Goal: Task Accomplishment & Management: Manage account settings

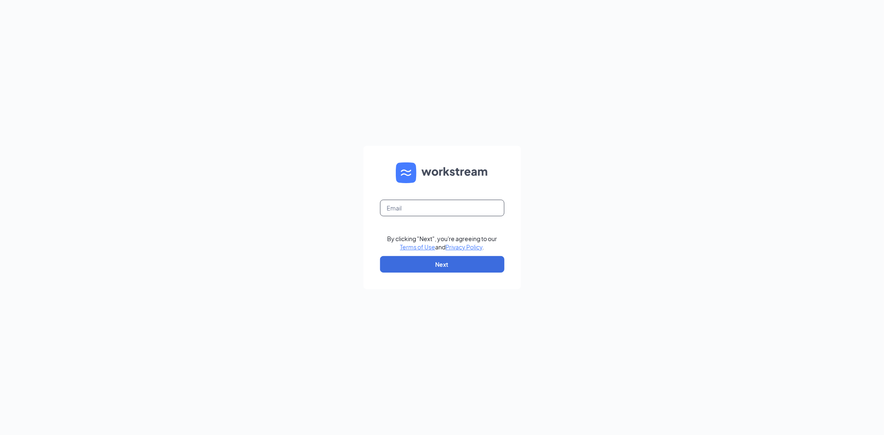
click at [459, 200] on input "text" at bounding box center [442, 208] width 124 height 17
type input "chrisbailey.we@gmail.com"
click at [418, 258] on button "Next" at bounding box center [442, 264] width 124 height 17
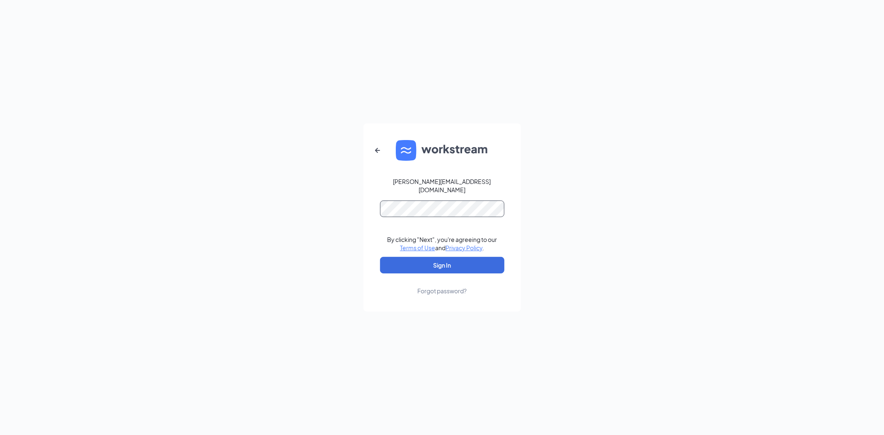
click at [380, 257] on button "Sign In" at bounding box center [442, 265] width 124 height 17
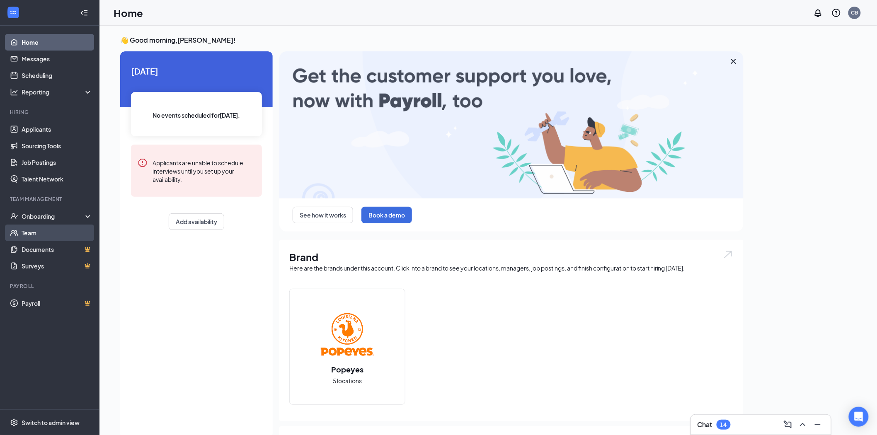
click at [53, 233] on link "Team" at bounding box center [57, 233] width 71 height 17
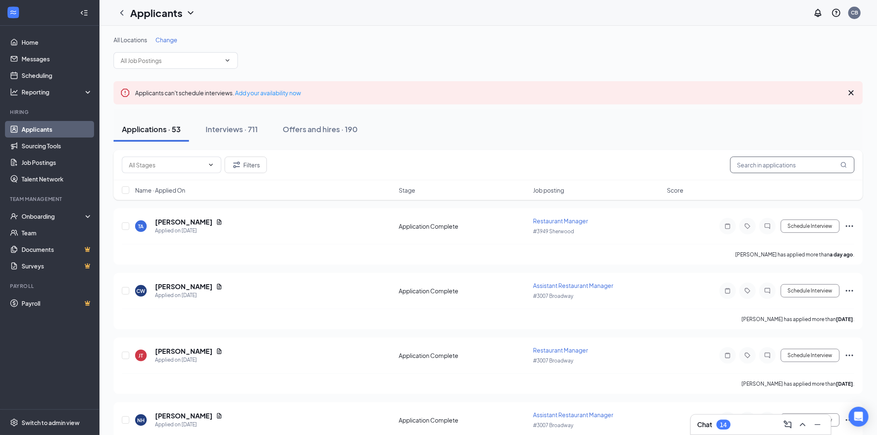
click at [768, 159] on input "text" at bounding box center [792, 165] width 124 height 17
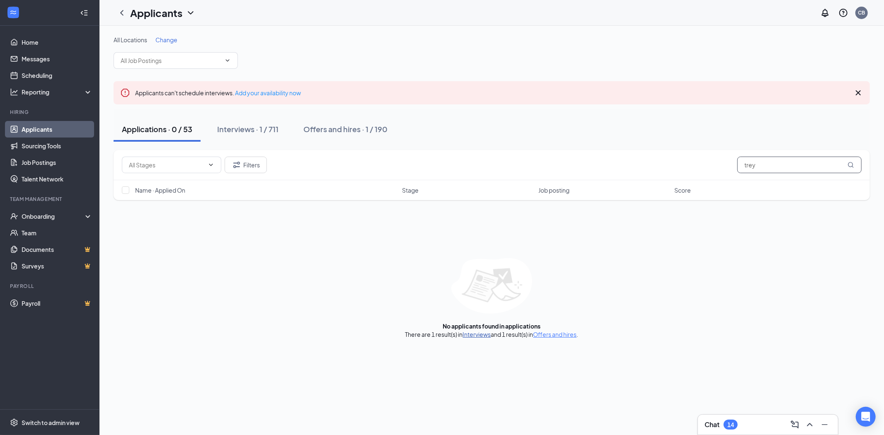
type input "trey"
click at [478, 334] on link "Interviews" at bounding box center [477, 334] width 28 height 7
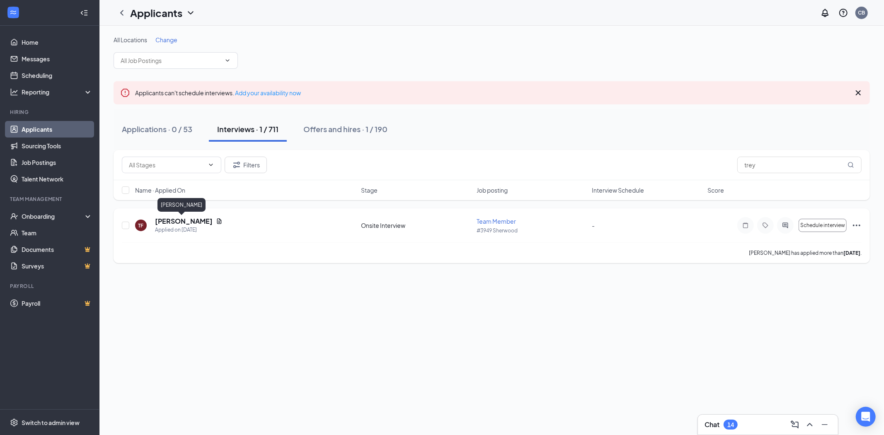
click at [175, 221] on h5 "[PERSON_NAME]" at bounding box center [184, 221] width 58 height 9
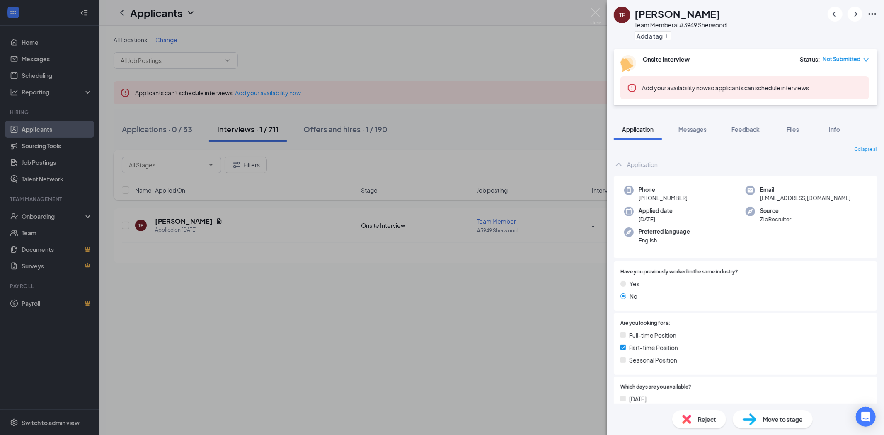
click at [503, 60] on div "TF [PERSON_NAME] Team Member at #3949 [PERSON_NAME] Add a tag Onsite Interview …" at bounding box center [442, 217] width 884 height 435
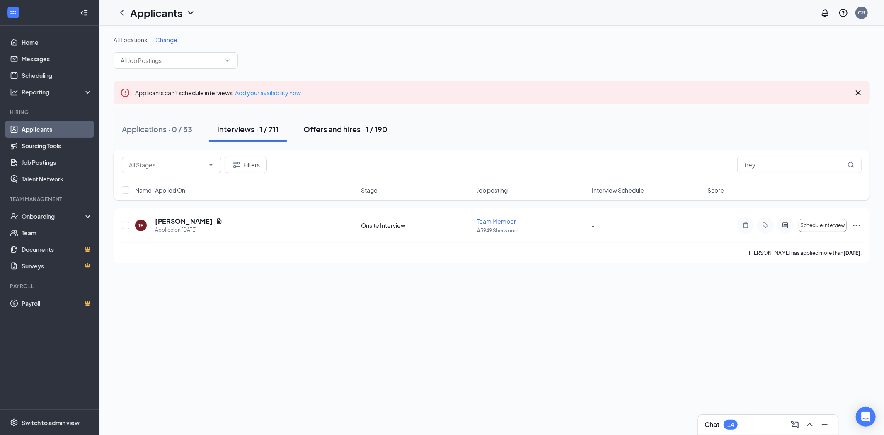
click at [323, 134] on button "Offers and hires · 1 / 190" at bounding box center [345, 129] width 101 height 25
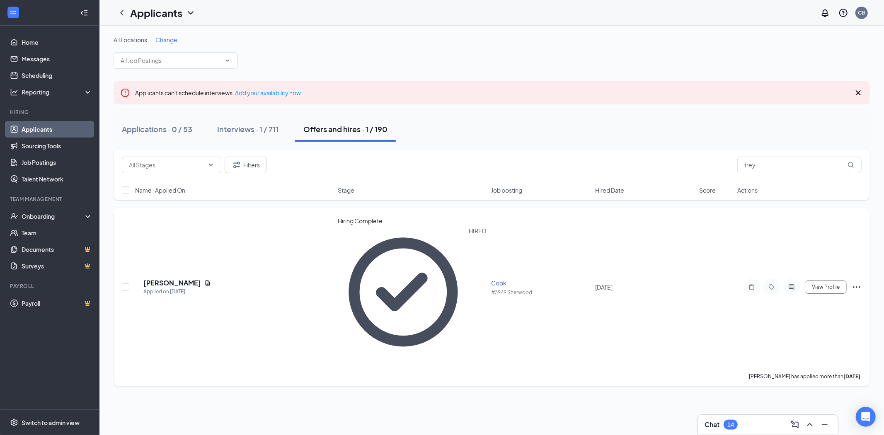
click at [852, 282] on icon "Ellipses" at bounding box center [856, 287] width 10 height 10
click at [746, 317] on div "All Locations Change Applicants can't schedule interviews. Add your availabilit…" at bounding box center [491, 230] width 784 height 409
click at [191, 278] on h5 "[PERSON_NAME]" at bounding box center [172, 282] width 58 height 9
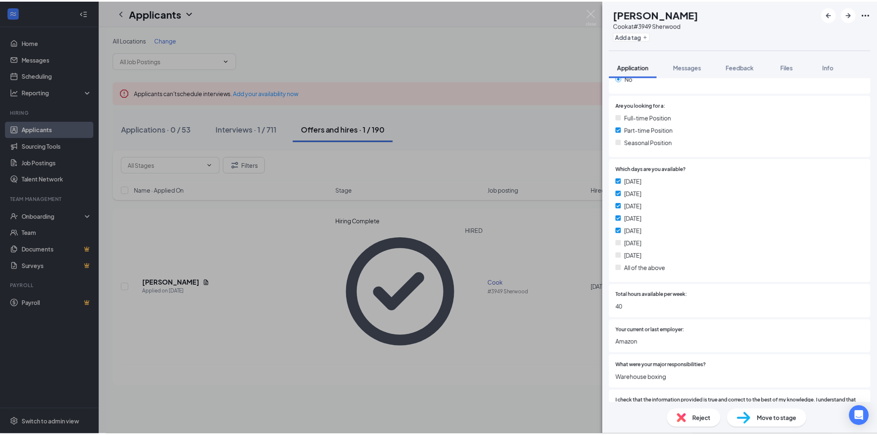
scroll to position [184, 0]
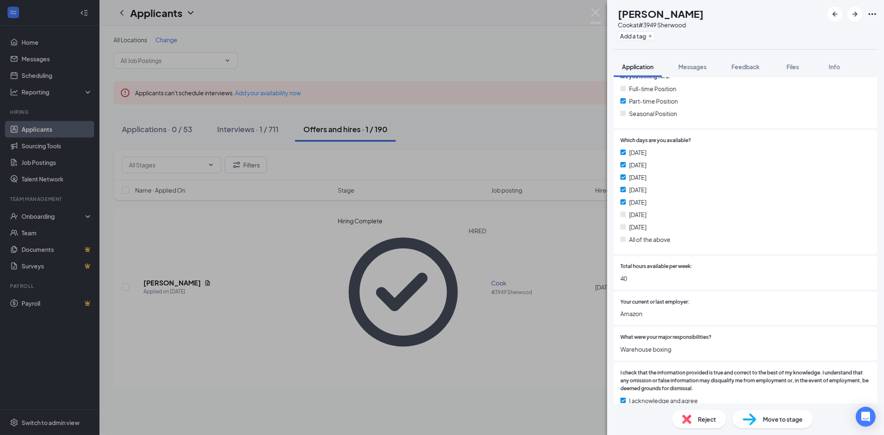
click at [765, 422] on span "Move to stage" at bounding box center [783, 419] width 40 height 9
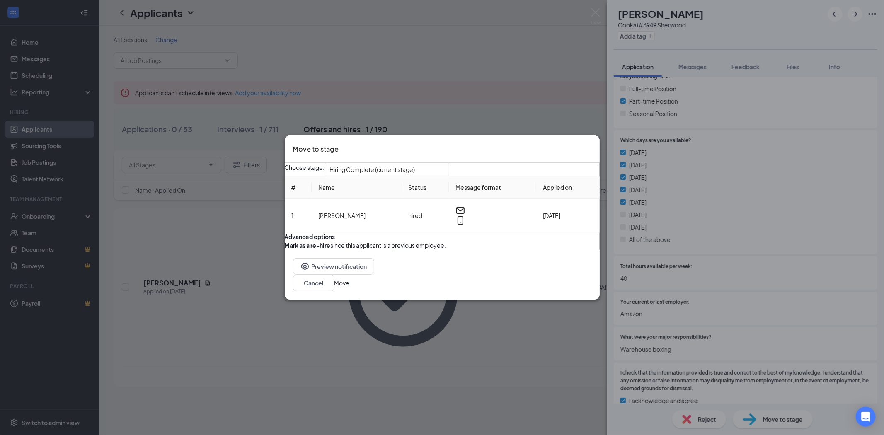
click at [350, 287] on button "Move" at bounding box center [341, 282] width 15 height 9
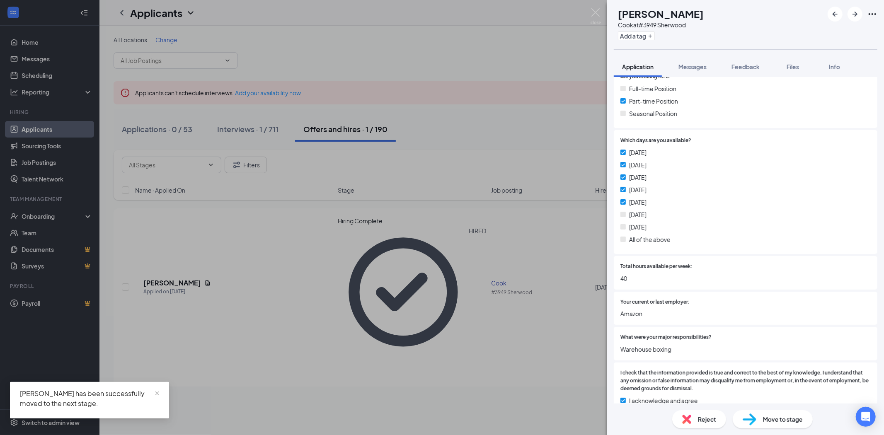
click at [56, 153] on div "TM [PERSON_NAME] Cook at #3949 Sherwood Add a tag Application Messages Feedback…" at bounding box center [442, 217] width 884 height 435
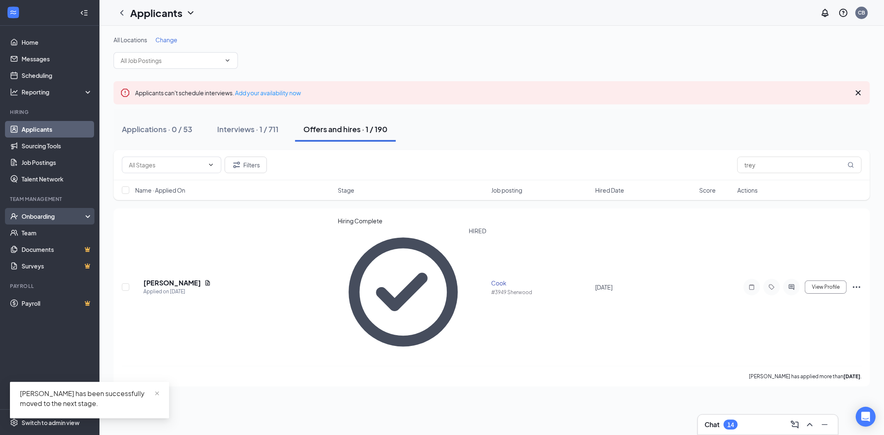
click at [38, 215] on div "Onboarding" at bounding box center [54, 216] width 64 height 8
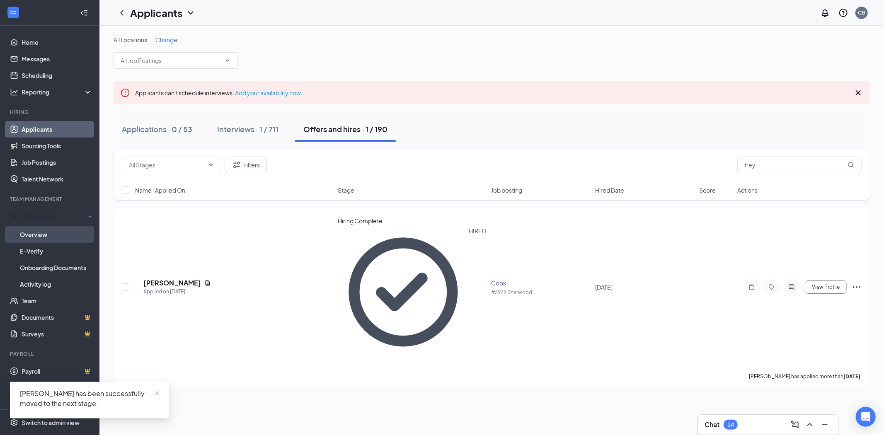
click at [46, 229] on link "Overview" at bounding box center [56, 234] width 72 height 17
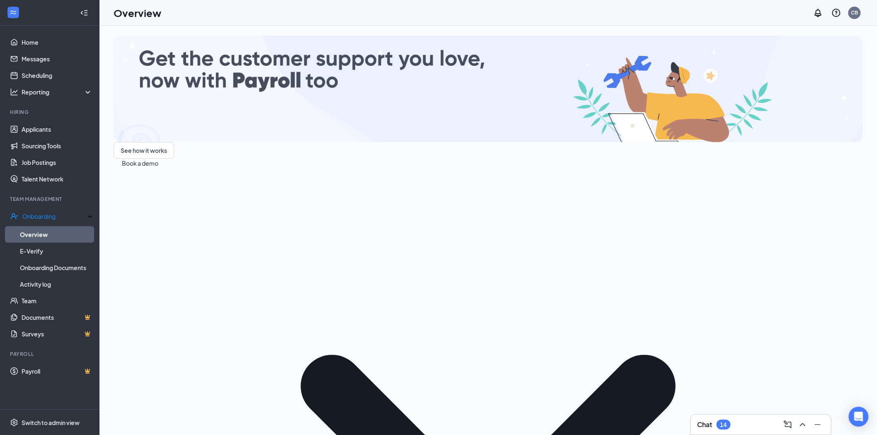
type input "treylon"
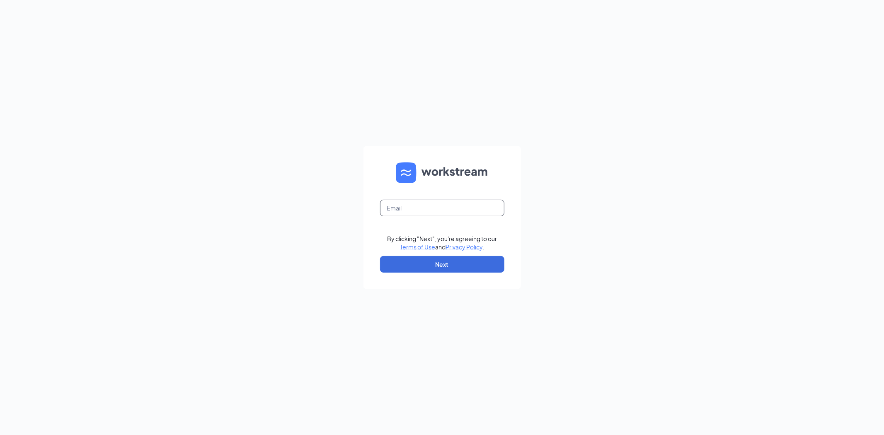
click at [427, 207] on input "text" at bounding box center [442, 208] width 124 height 17
